Goal: Browse casually

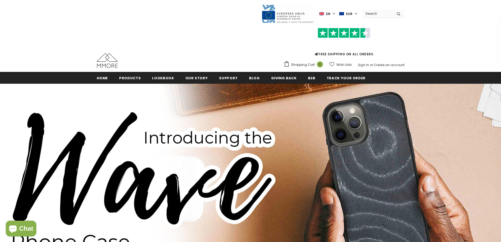
drag, startPoint x: 74, startPoint y: 47, endPoint x: 84, endPoint y: 54, distance: 12.8
click at [74, 47] on div "Trending iPhone Huawei" at bounding box center [250, 36] width 501 height 72
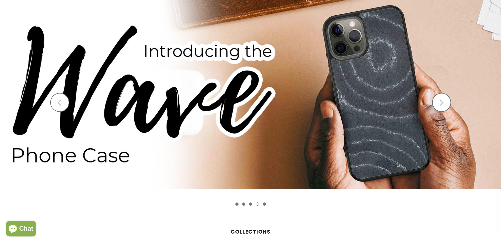
scroll to position [133, 0]
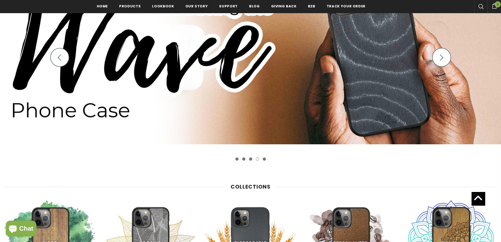
click at [235, 160] on ul "1 2 3 4 5" at bounding box center [251, 158] width 118 height 3
click at [237, 160] on button "1" at bounding box center [236, 158] width 3 height 3
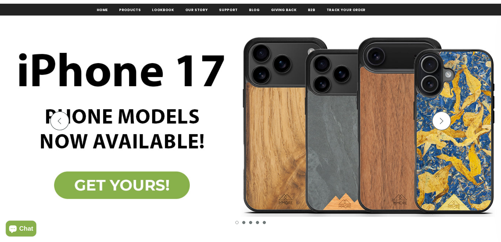
scroll to position [80, 0]
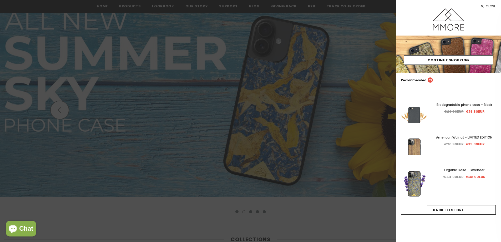
click at [295, 156] on div at bounding box center [250, 121] width 501 height 242
